Goal: Transaction & Acquisition: Purchase product/service

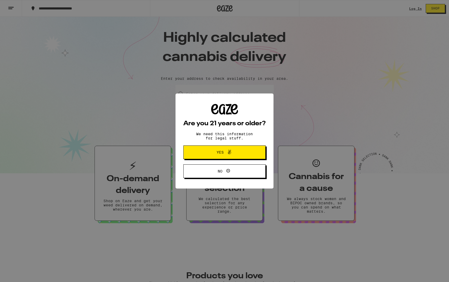
click at [201, 96] on div "Are you 21 years or older? We need this information for legal stuff. Yes No" at bounding box center [224, 141] width 449 height 282
click at [220, 153] on span "Yes" at bounding box center [220, 152] width 7 height 4
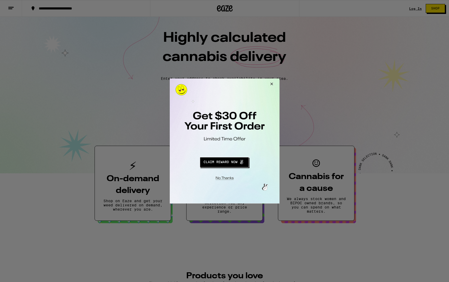
click at [272, 84] on button "Close Modal" at bounding box center [271, 84] width 14 height 13
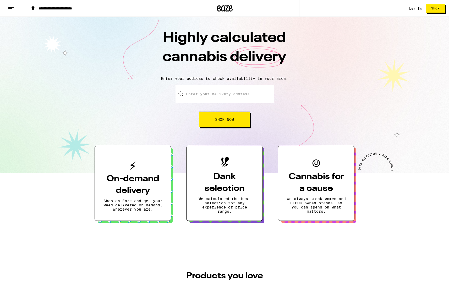
click at [15, 8] on button at bounding box center [11, 8] width 22 height 17
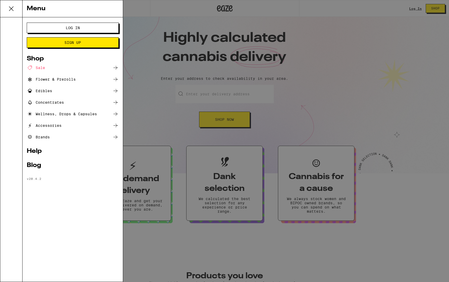
click at [42, 89] on div "Edibles" at bounding box center [39, 91] width 25 height 6
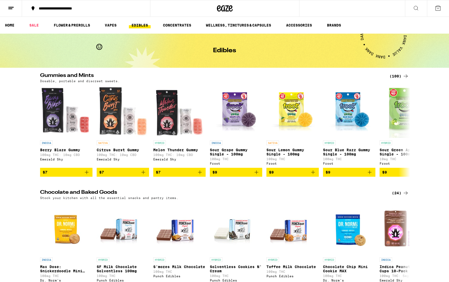
click at [417, 8] on icon at bounding box center [416, 8] width 6 height 6
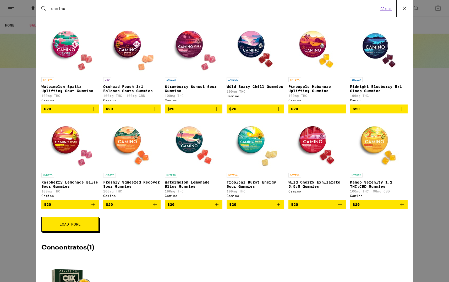
scroll to position [37, 0]
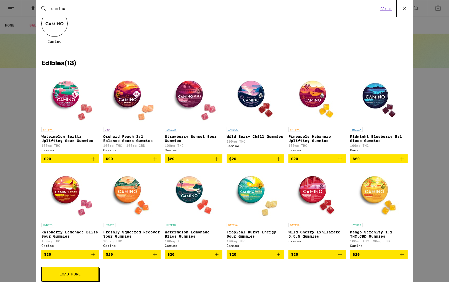
type input "camino"
click at [63, 100] on img "Open page for Watermelon Spritz Uplifting Sour Gummies from Camino" at bounding box center [70, 98] width 52 height 52
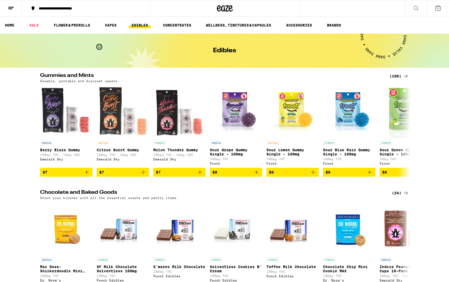
click at [417, 8] on icon at bounding box center [416, 8] width 6 height 6
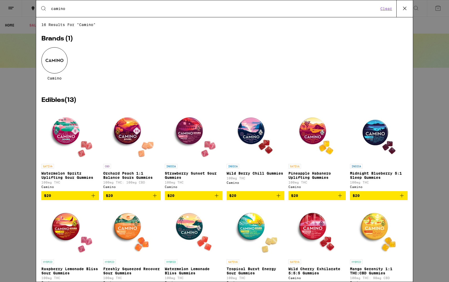
click at [245, 132] on img "Open page for Wild Berry Chill Gummies from Camino" at bounding box center [255, 135] width 52 height 52
